Goal: Navigation & Orientation: Go to known website

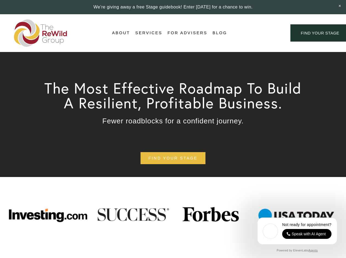
click at [258, 33] on div "Login Account" at bounding box center [258, 32] width 42 height 7
